Goal: Transaction & Acquisition: Purchase product/service

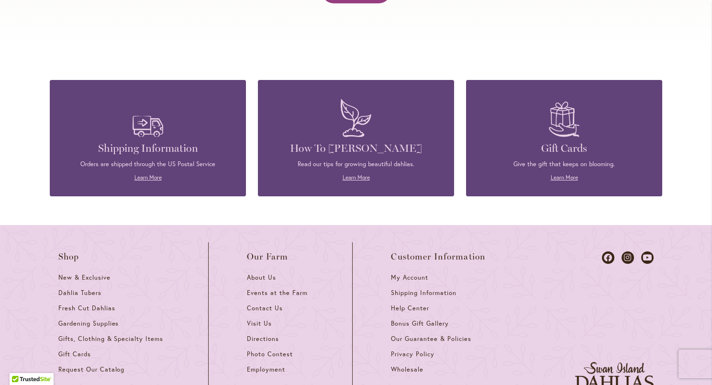
scroll to position [4079, 0]
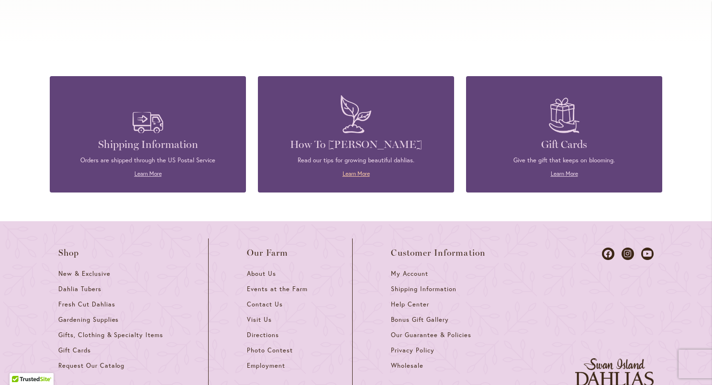
click at [358, 170] on link "Learn More" at bounding box center [356, 173] width 27 height 7
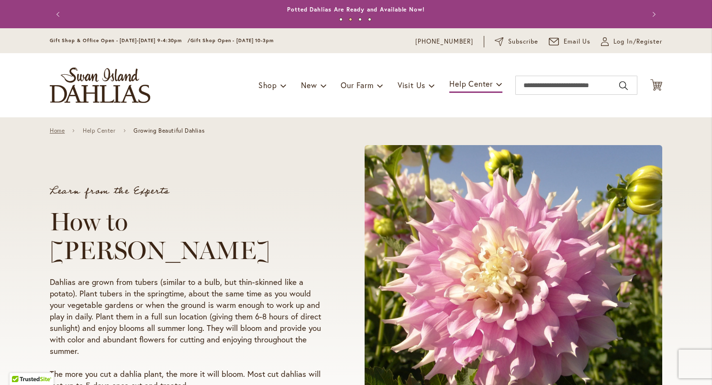
click at [56, 132] on link "Home" at bounding box center [57, 130] width 15 height 7
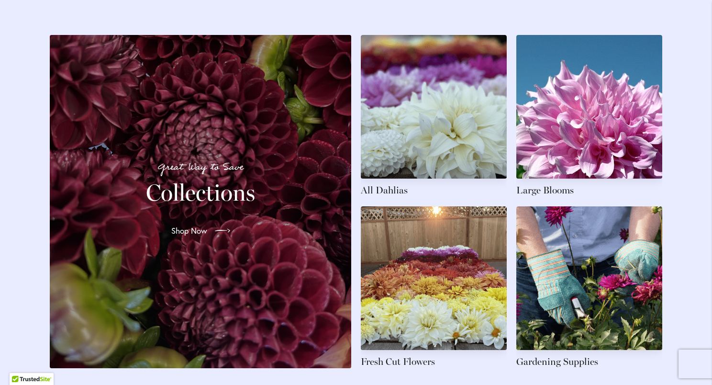
scroll to position [1380, 0]
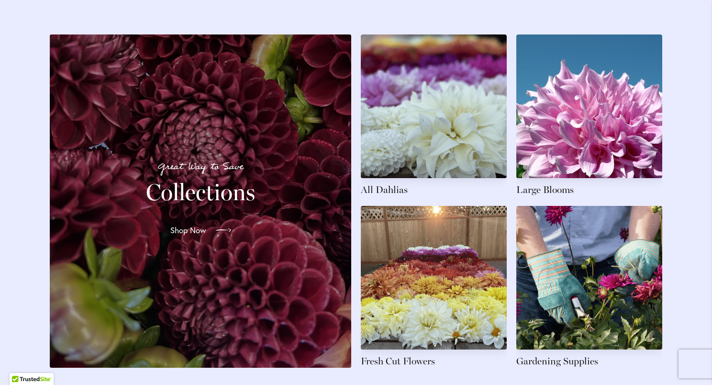
click at [186, 236] on span "Shop Now" at bounding box center [188, 230] width 36 height 11
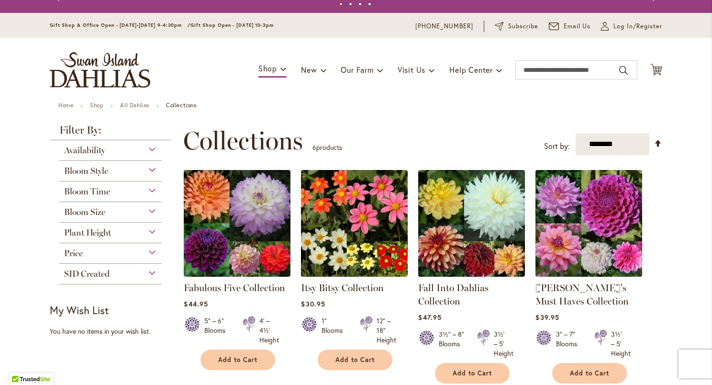
scroll to position [15, 0]
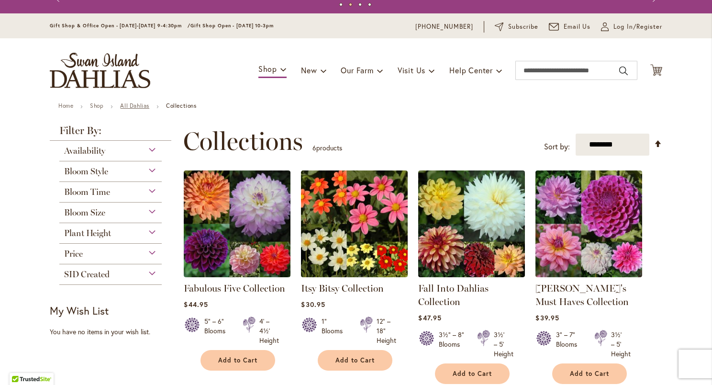
click at [134, 103] on link "All Dahlias" at bounding box center [134, 105] width 29 height 7
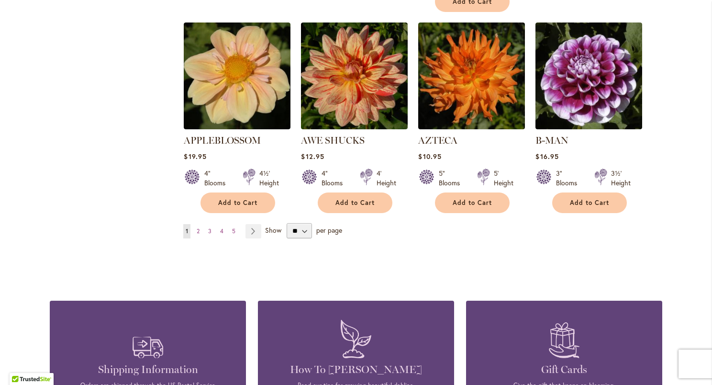
scroll to position [835, 0]
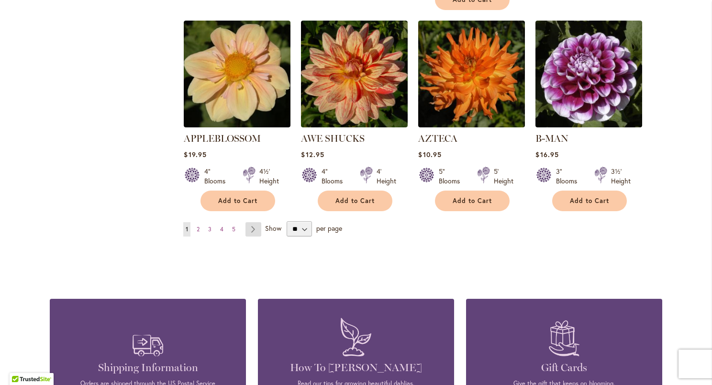
click at [254, 222] on link "Page Next" at bounding box center [254, 229] width 16 height 14
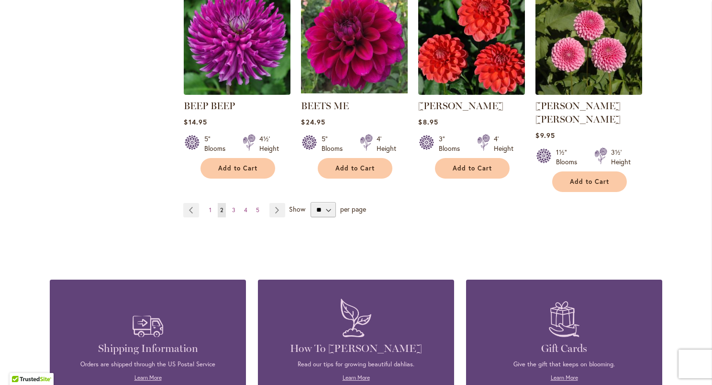
scroll to position [860, 0]
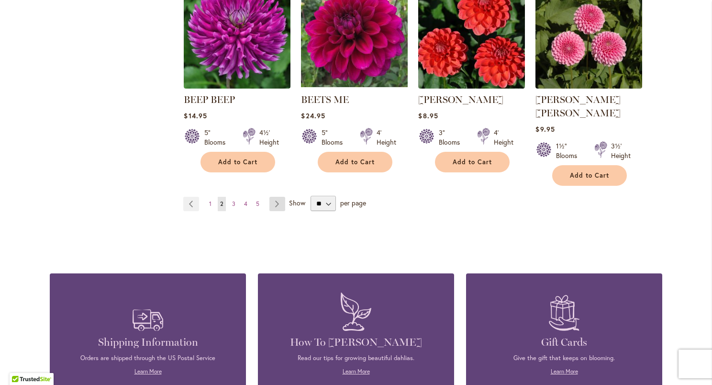
click at [274, 197] on link "Page Next" at bounding box center [278, 204] width 16 height 14
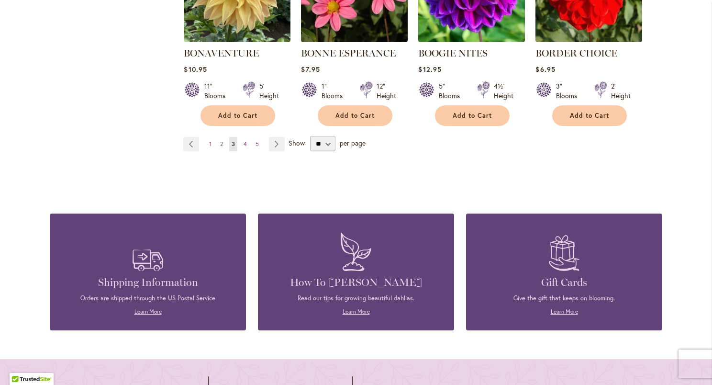
scroll to position [909, 0]
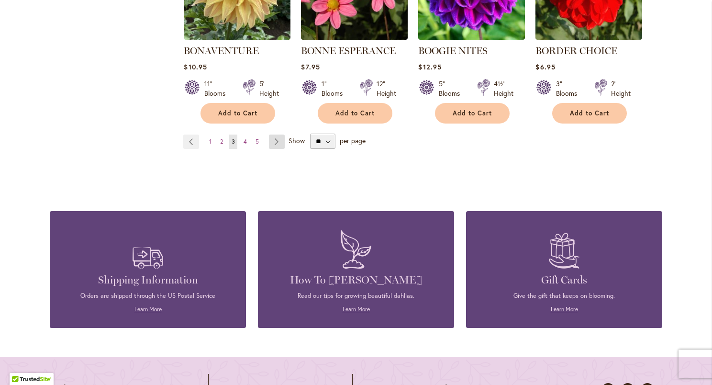
click at [276, 142] on link "Page Next" at bounding box center [277, 142] width 16 height 14
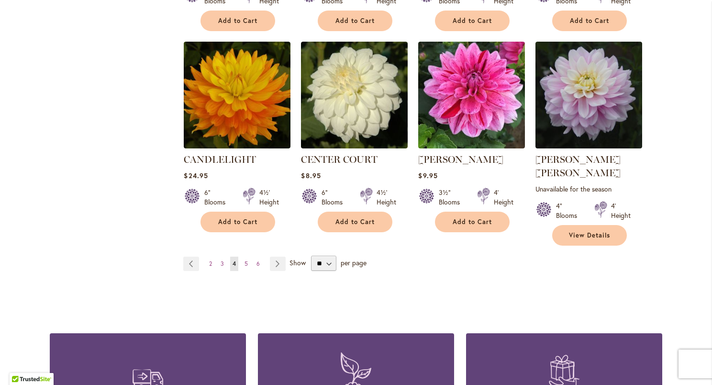
scroll to position [817, 0]
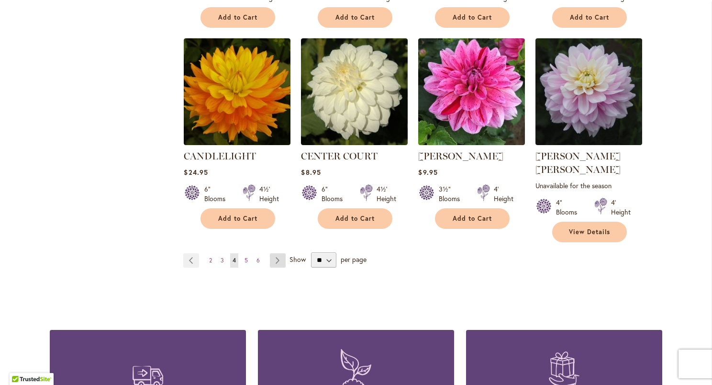
click at [273, 253] on link "Page Next" at bounding box center [278, 260] width 16 height 14
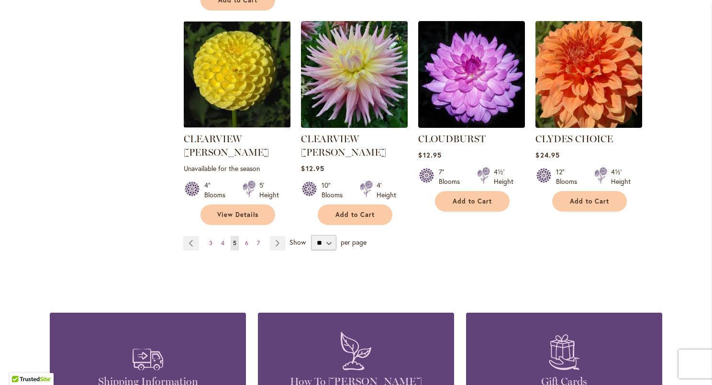
scroll to position [848, 0]
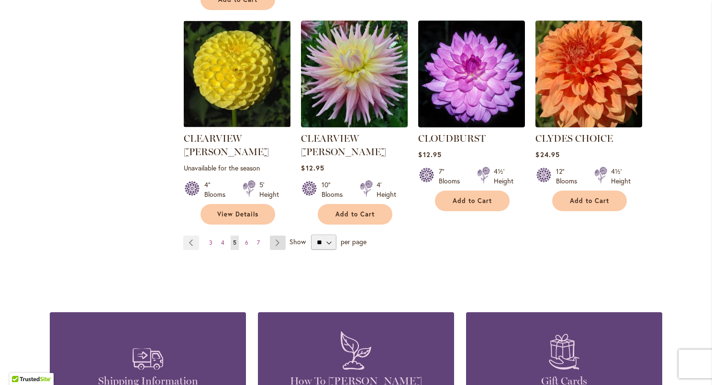
click at [273, 236] on link "Page Next" at bounding box center [278, 243] width 16 height 14
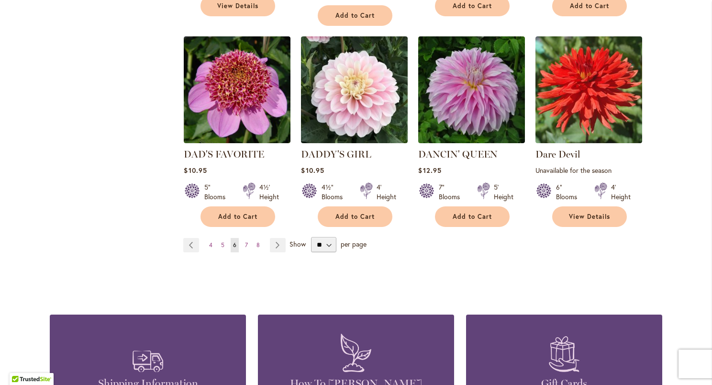
scroll to position [847, 0]
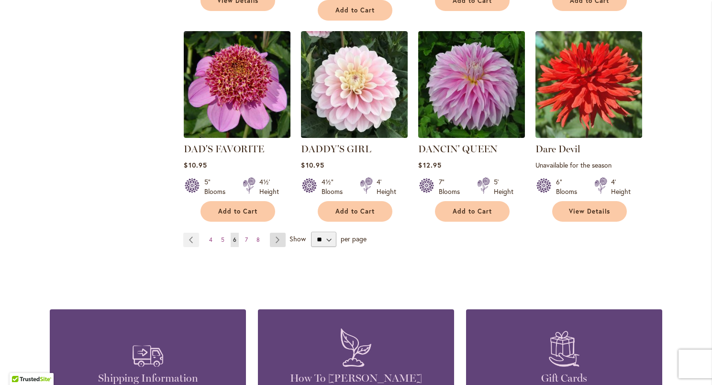
click at [275, 233] on link "Page Next" at bounding box center [278, 240] width 16 height 14
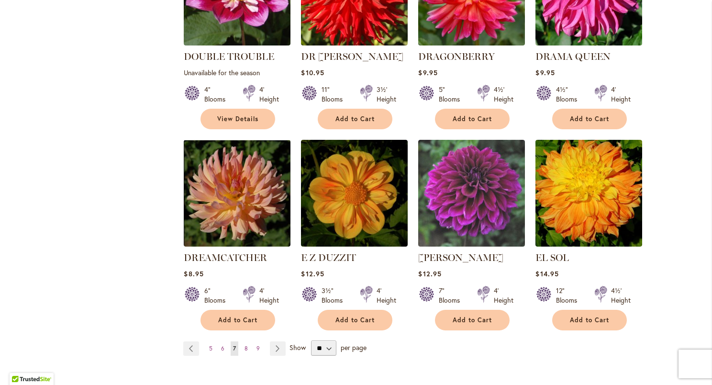
scroll to position [730, 0]
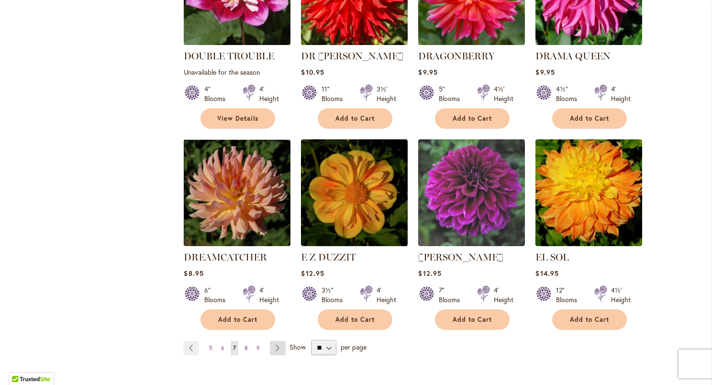
click at [274, 341] on link "Page Next" at bounding box center [278, 348] width 16 height 14
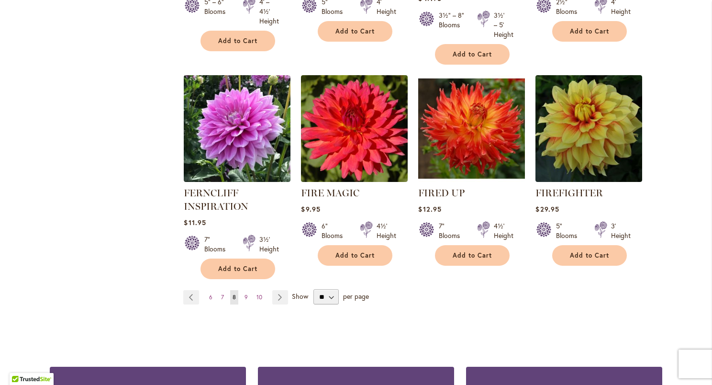
scroll to position [790, 0]
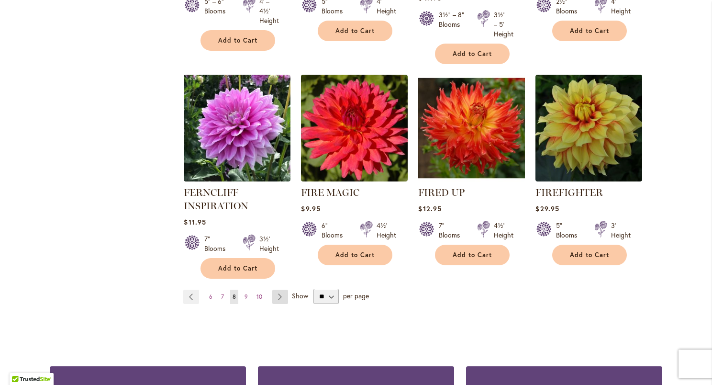
click at [277, 296] on link "Page Next" at bounding box center [280, 297] width 16 height 14
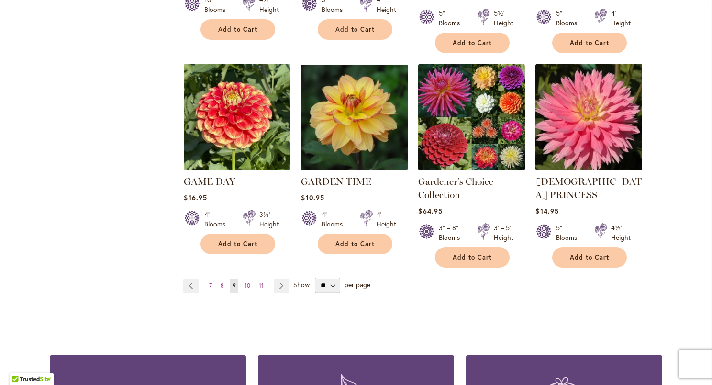
scroll to position [808, 0]
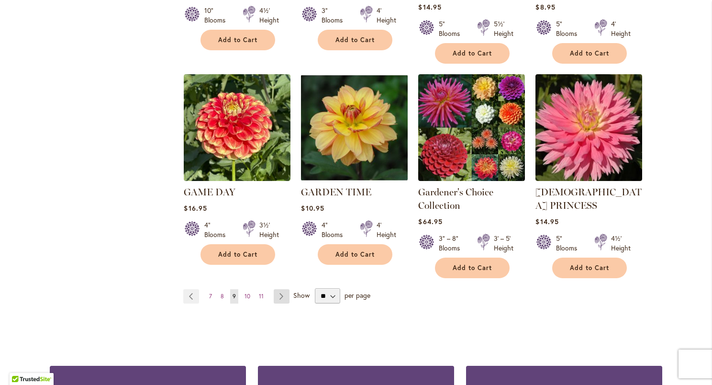
click at [277, 289] on link "Page Next" at bounding box center [282, 296] width 16 height 14
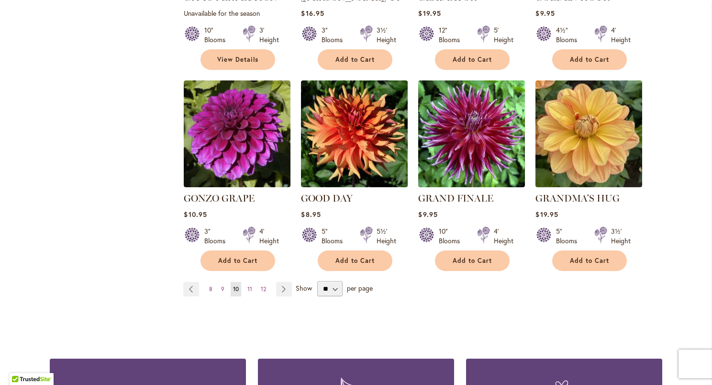
scroll to position [783, 0]
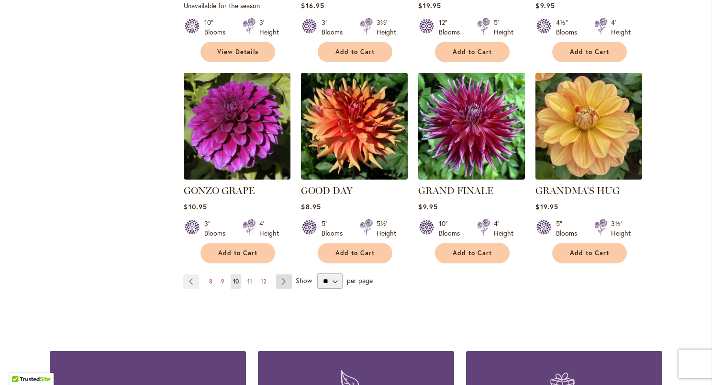
click at [276, 274] on link "Page Next" at bounding box center [284, 281] width 16 height 14
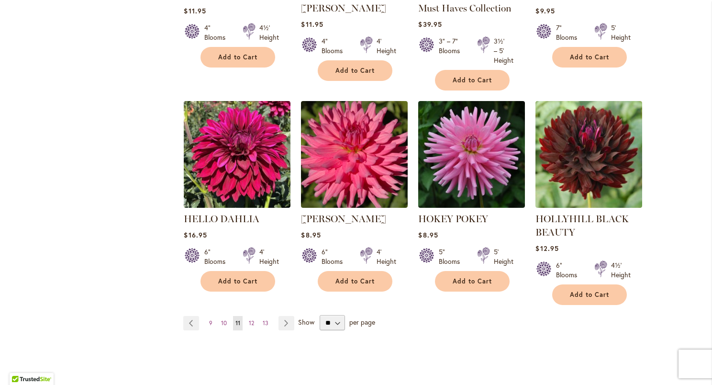
scroll to position [778, 0]
click at [284, 324] on link "Page Next" at bounding box center [287, 322] width 16 height 14
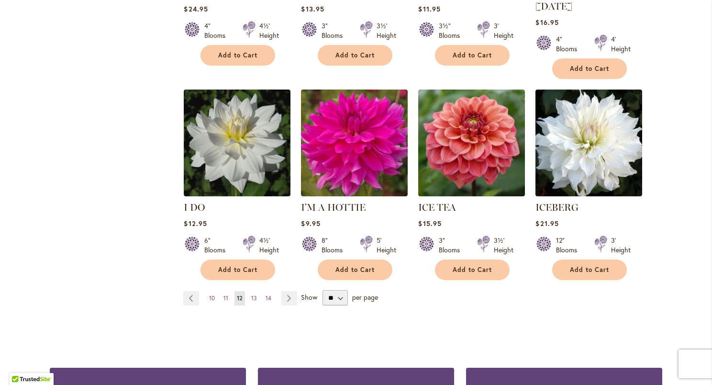
scroll to position [766, 0]
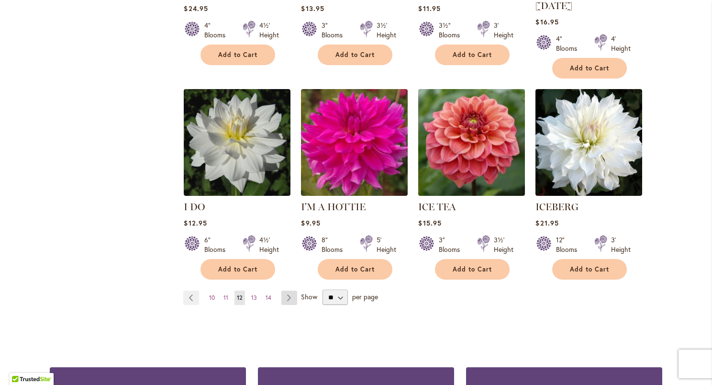
click at [285, 291] on link "Page Next" at bounding box center [289, 298] width 16 height 14
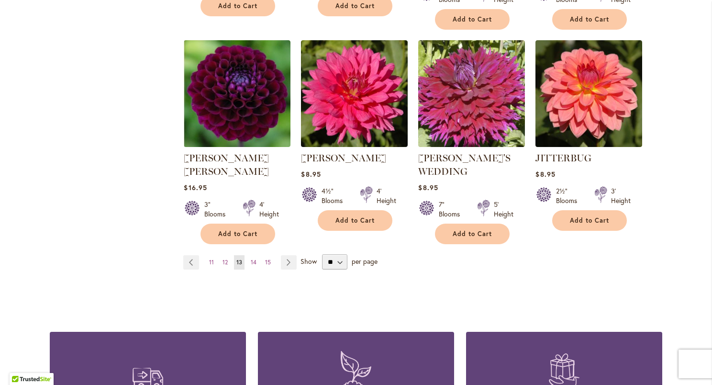
scroll to position [834, 0]
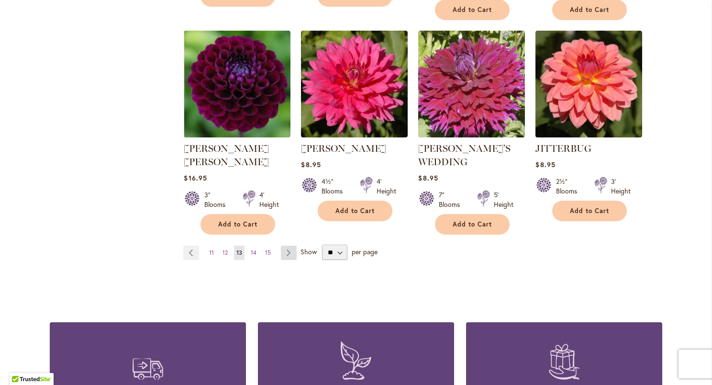
click at [283, 246] on link "Page Next" at bounding box center [289, 253] width 16 height 14
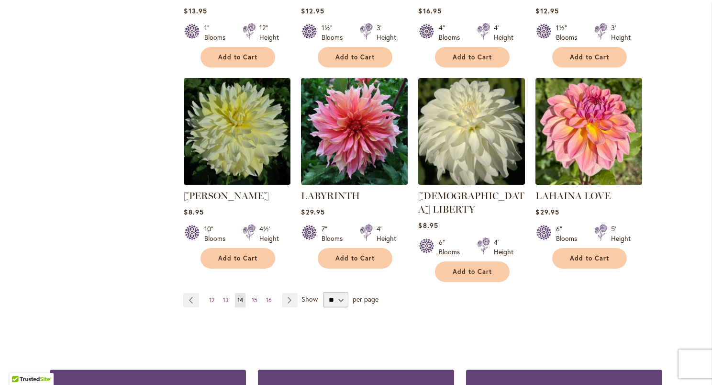
scroll to position [765, 0]
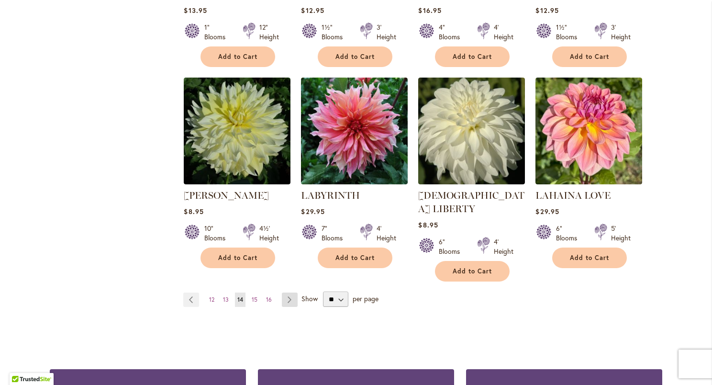
click at [287, 293] on link "Page Next" at bounding box center [290, 300] width 16 height 14
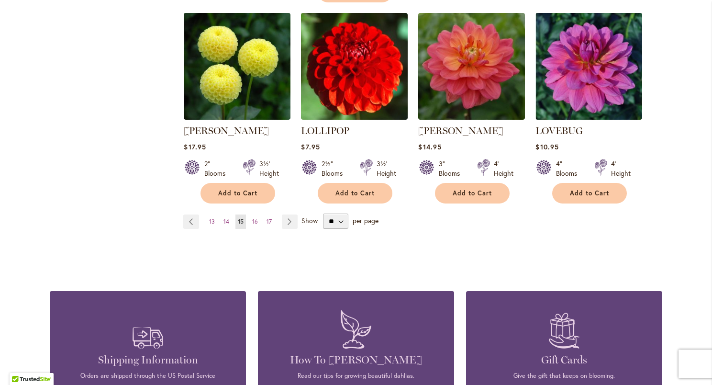
scroll to position [859, 0]
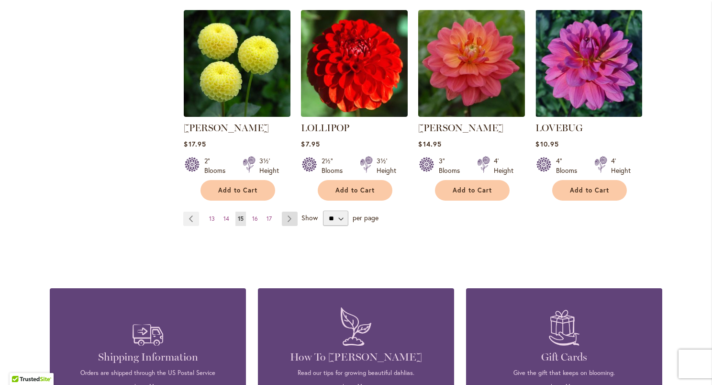
click at [283, 212] on link "Page Next" at bounding box center [290, 219] width 16 height 14
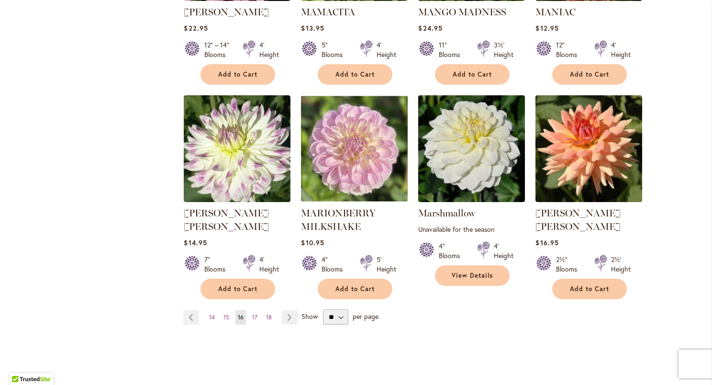
scroll to position [762, 0]
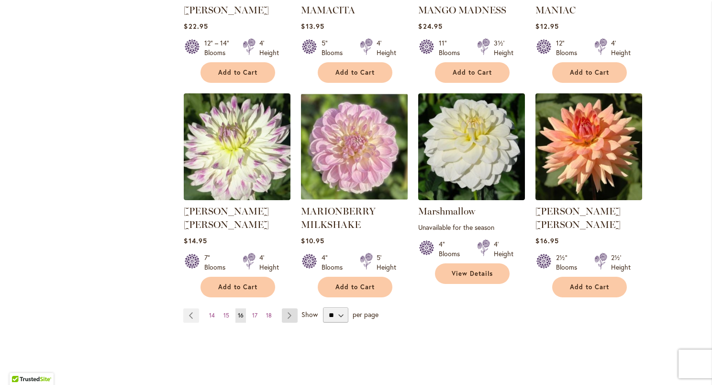
click at [289, 308] on link "Page Next" at bounding box center [290, 315] width 16 height 14
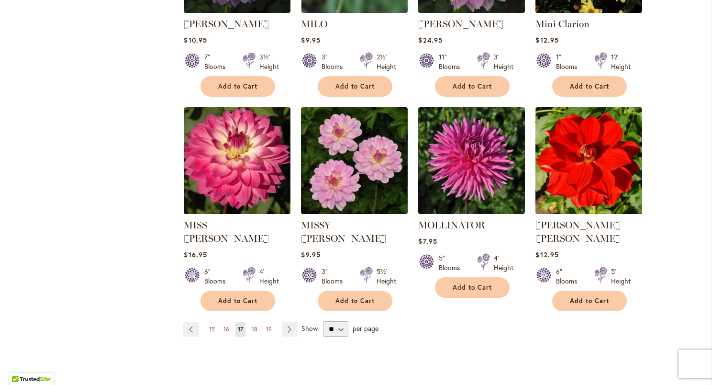
scroll to position [738, 0]
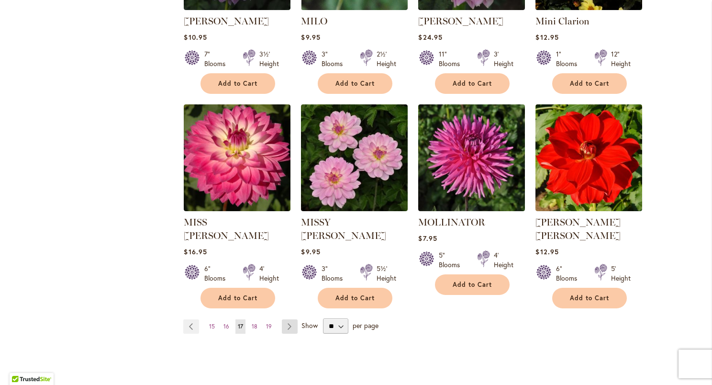
click at [289, 319] on link "Page Next" at bounding box center [290, 326] width 16 height 14
